Goal: Task Accomplishment & Management: Manage account settings

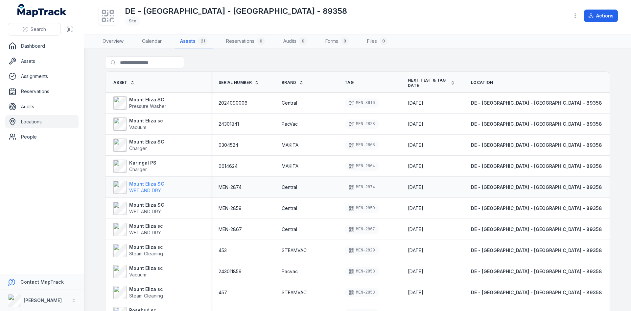
click at [139, 184] on strong "Mount Eliza SC" at bounding box center [146, 183] width 35 height 7
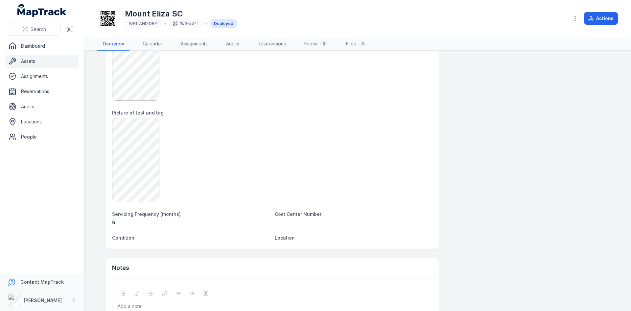
scroll to position [482, 0]
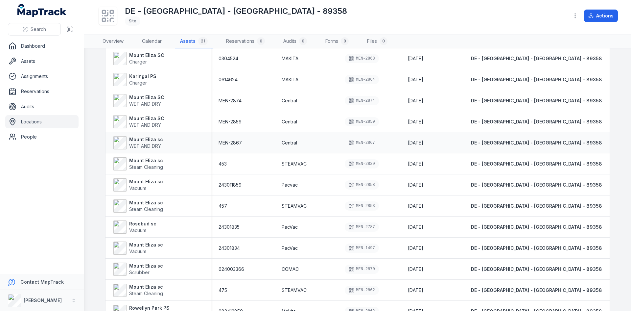
scroll to position [99, 0]
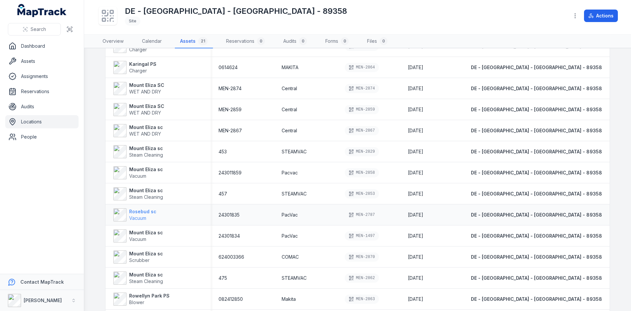
click at [139, 213] on strong "Rosebud sc" at bounding box center [142, 211] width 27 height 7
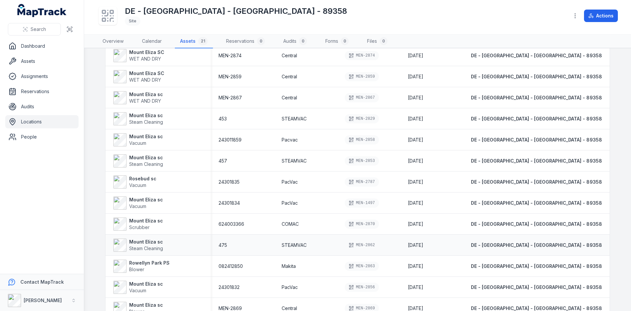
scroll to position [247, 0]
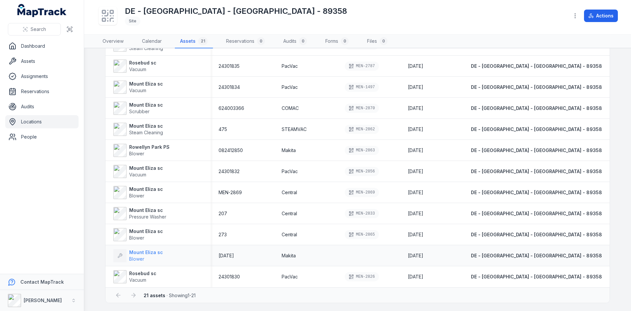
click at [135, 251] on strong "Mount Eliza sc" at bounding box center [146, 252] width 34 height 7
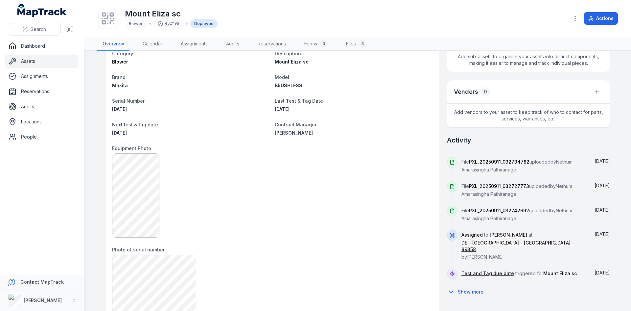
scroll to position [61, 0]
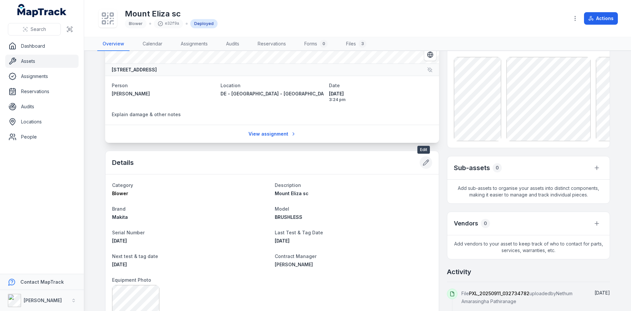
click at [423, 161] on icon at bounding box center [426, 163] width 6 height 6
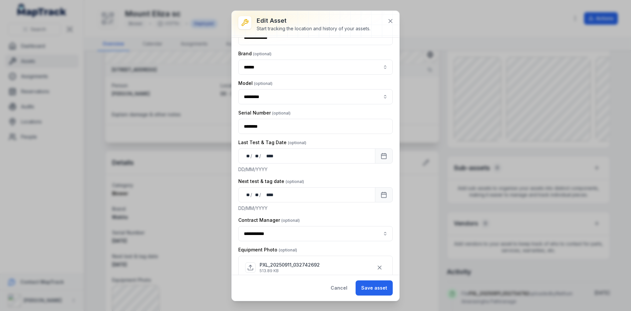
scroll to position [66, 0]
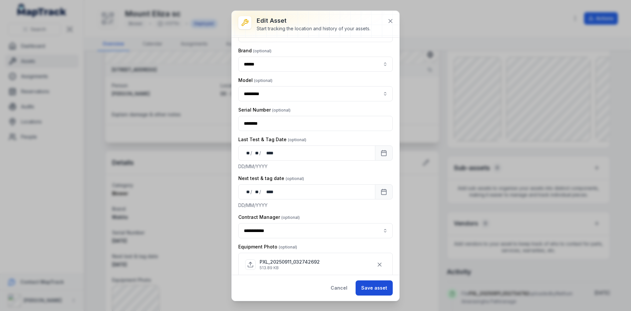
click at [375, 284] on button "Save asset" at bounding box center [374, 287] width 37 height 15
